Goal: Task Accomplishment & Management: Complete application form

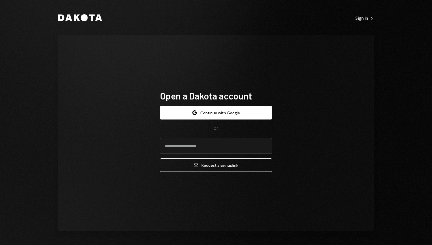
click at [33, 74] on div "Dakota Sign in Right Caret Open a Dakota account Google Continue with Google OR…" at bounding box center [216, 122] width 432 height 245
click at [28, 60] on div "Dakota Sign in Right Caret Open a Dakota account Google Continue with Google OR…" at bounding box center [216, 122] width 432 height 245
click at [24, 65] on div "Dakota Sign in Right Caret Open a Dakota account Google Continue with Google OR…" at bounding box center [216, 122] width 432 height 245
